Goal: Transaction & Acquisition: Purchase product/service

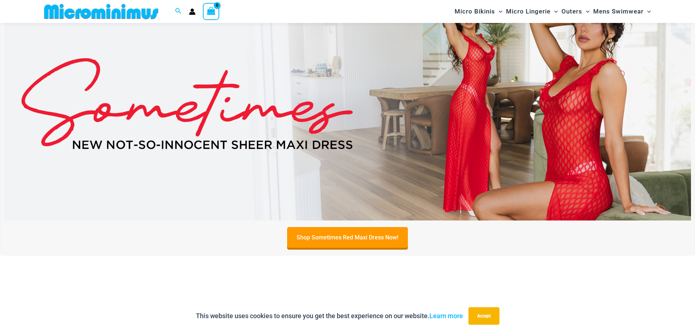
scroll to position [67, 0]
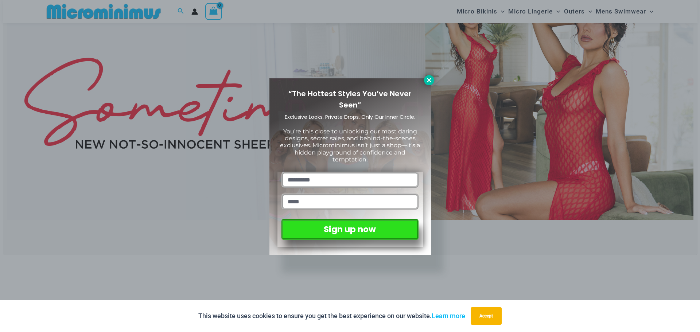
click at [427, 81] on icon at bounding box center [429, 80] width 4 height 4
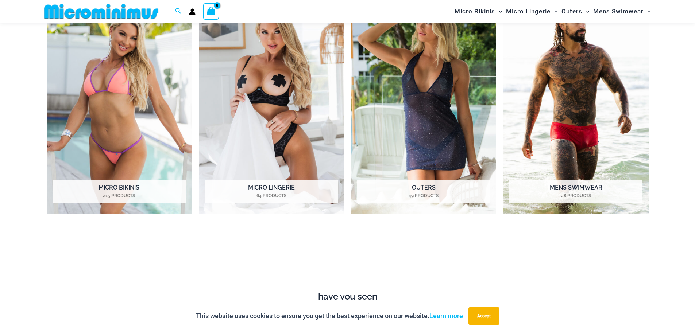
scroll to position [396, 0]
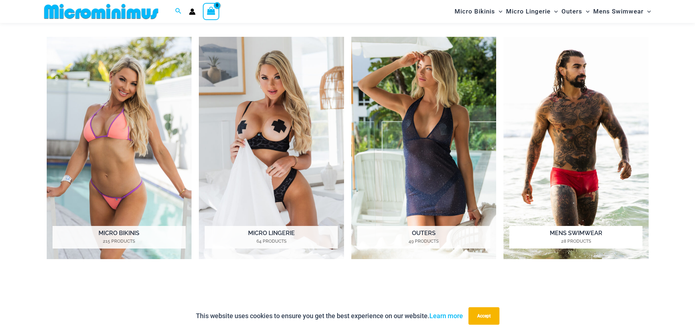
click at [571, 168] on img "Visit product category Mens Swimwear" at bounding box center [575, 148] width 145 height 223
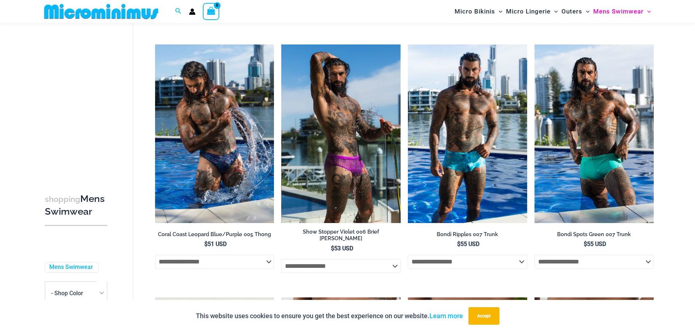
scroll to position [1125, 0]
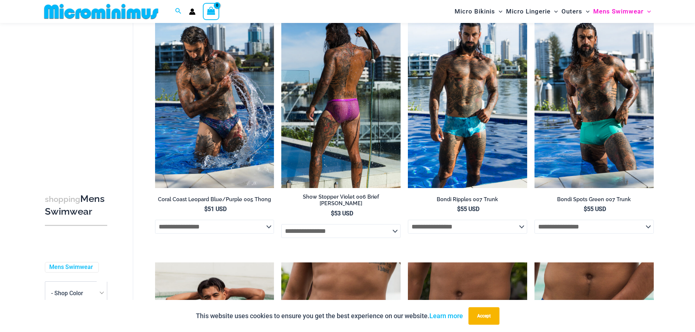
click at [356, 133] on img at bounding box center [340, 98] width 119 height 179
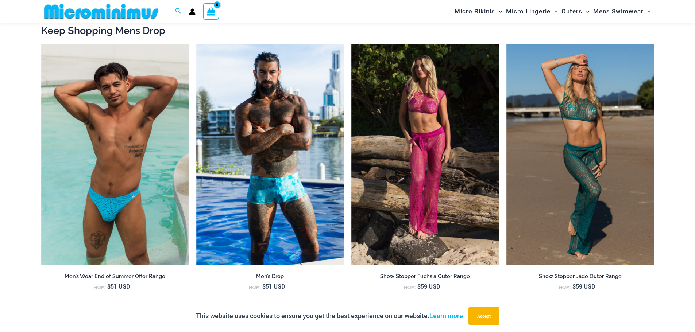
scroll to position [836, 0]
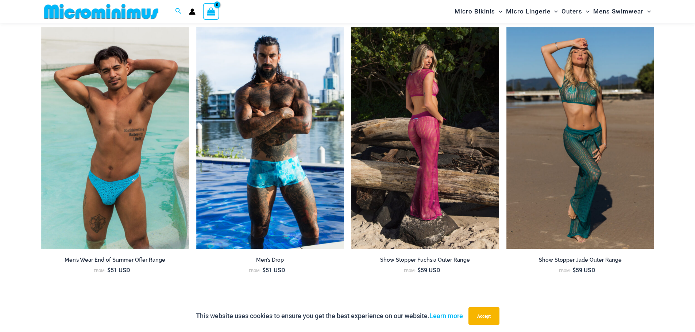
click at [435, 173] on img at bounding box center [425, 138] width 148 height 222
click at [426, 144] on img at bounding box center [425, 138] width 148 height 222
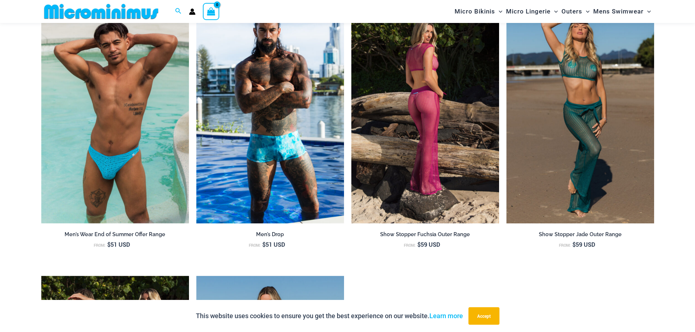
scroll to position [930, 0]
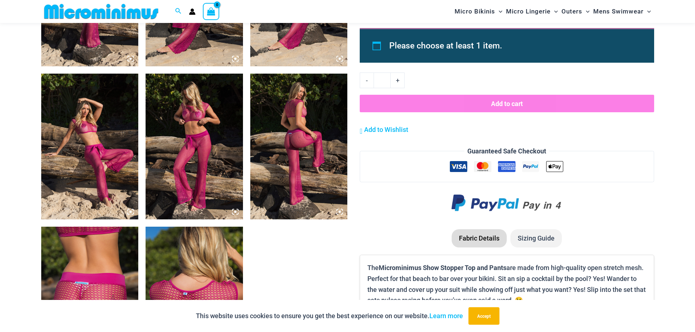
scroll to position [614, 0]
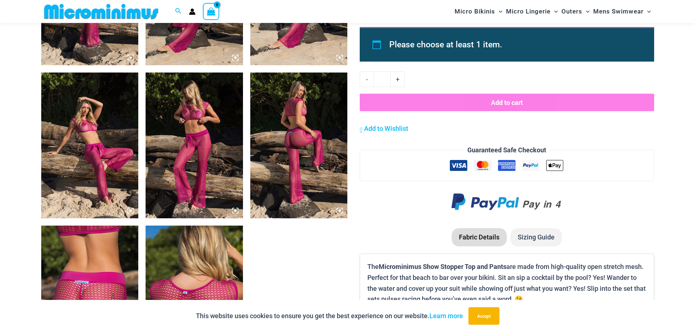
click at [191, 163] on img at bounding box center [194, 146] width 97 height 146
